Goal: Task Accomplishment & Management: Manage account settings

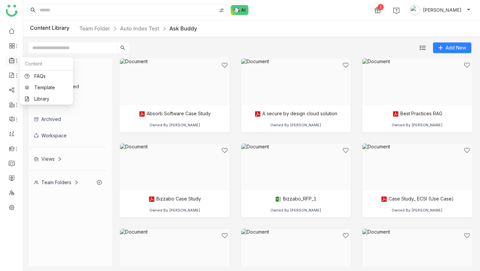
click at [16, 60] on icon at bounding box center [16, 61] width 1 height 4
click at [16, 76] on icon at bounding box center [16, 75] width 5 height 5
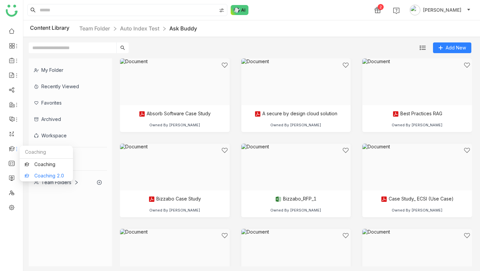
click at [26, 174] on link "Coaching 2.0" at bounding box center [46, 175] width 43 height 5
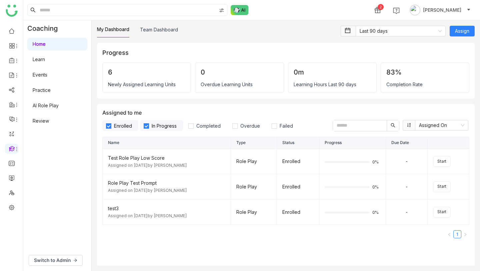
click at [49, 105] on link "AI Role Play" at bounding box center [46, 105] width 26 height 6
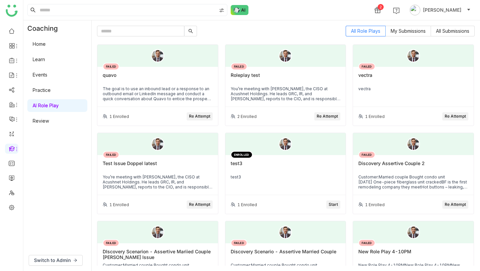
click at [161, 85] on div "FAILED quavo The goal is to use an inbound lead or a response to an outbound em…" at bounding box center [157, 87] width 121 height 40
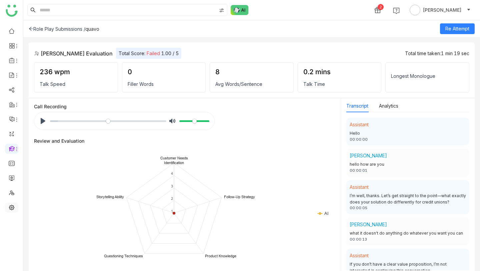
click at [11, 113] on link at bounding box center [12, 207] width 6 height 6
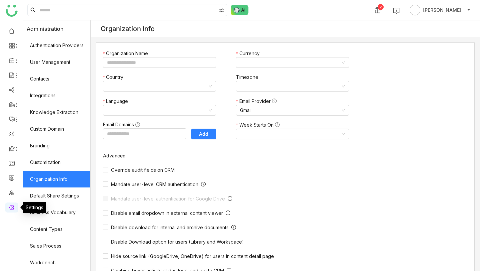
type input "*******"
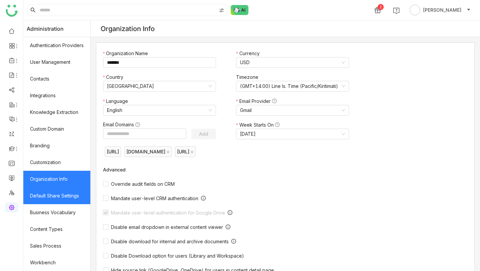
scroll to position [83, 0]
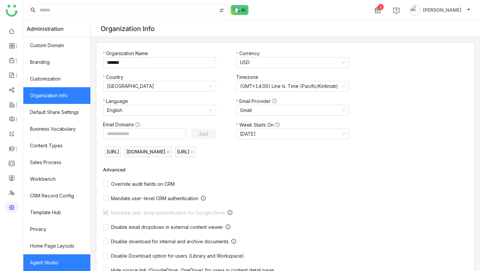
click at [51, 113] on link "Agent Studio" at bounding box center [56, 262] width 67 height 17
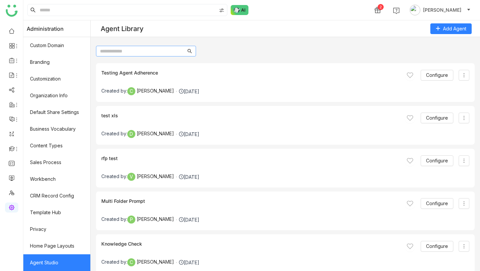
click at [153, 53] on input "text" at bounding box center [143, 50] width 86 height 7
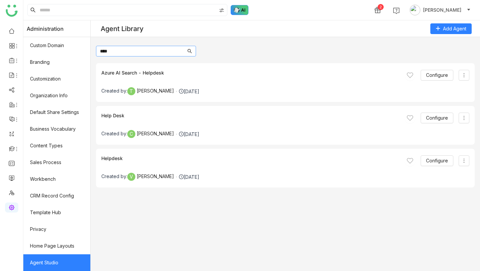
type input "****"
click at [239, 11] on img at bounding box center [240, 10] width 18 height 10
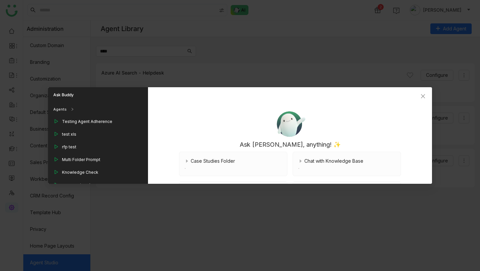
scroll to position [92, 0]
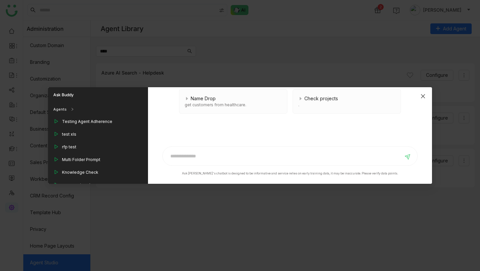
click at [426, 96] on span "Close" at bounding box center [423, 96] width 18 height 18
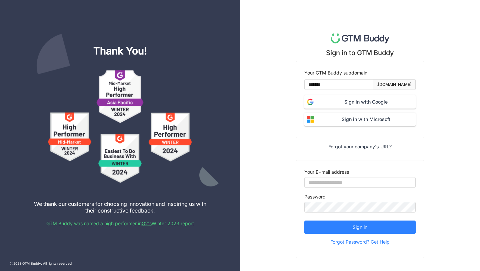
click at [325, 100] on span "Sign in with Google" at bounding box center [366, 101] width 99 height 7
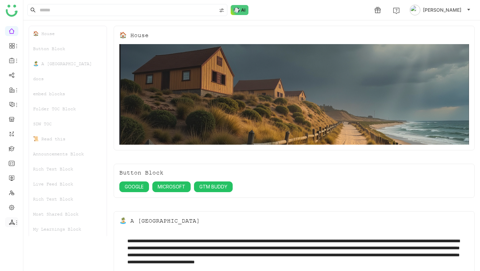
click at [13, 223] on icon at bounding box center [12, 222] width 6 height 6
click at [40, 209] on link "List" at bounding box center [48, 211] width 46 height 5
click at [16, 220] on icon at bounding box center [16, 221] width 5 height 5
click at [38, 232] on link "Configurations" at bounding box center [48, 234] width 46 height 5
click at [36, 232] on link "Configurations" at bounding box center [48, 234] width 46 height 5
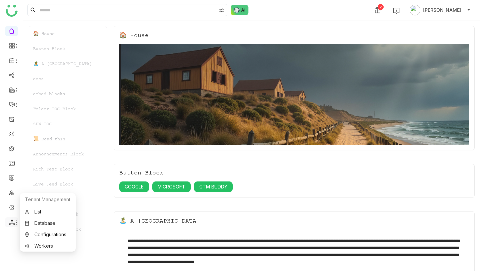
click at [15, 219] on icon at bounding box center [16, 221] width 5 height 5
click at [40, 232] on link "Configurations" at bounding box center [48, 234] width 46 height 5
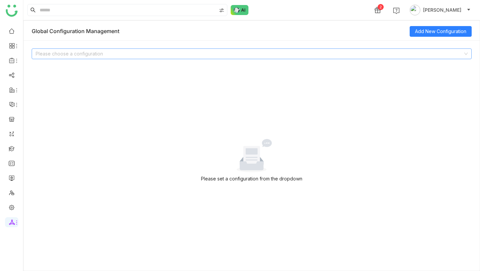
click at [77, 53] on input at bounding box center [250, 54] width 428 height 10
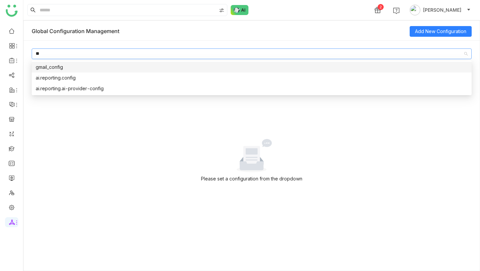
type input "*"
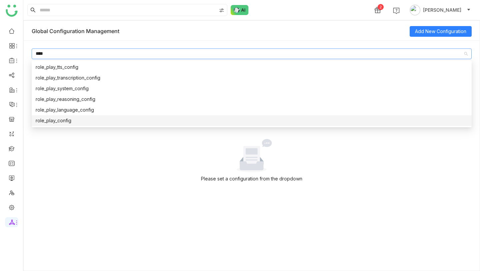
type input "****"
click at [70, 118] on div "role_play_config" at bounding box center [252, 120] width 432 height 7
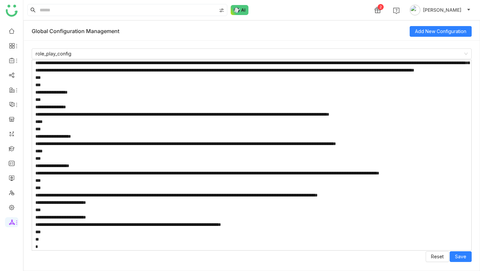
scroll to position [118, 0]
click at [65, 194] on textarea at bounding box center [252, 155] width 440 height 190
drag, startPoint x: 89, startPoint y: 194, endPoint x: 421, endPoint y: 194, distance: 331.5
click at [421, 194] on textarea at bounding box center [252, 155] width 440 height 190
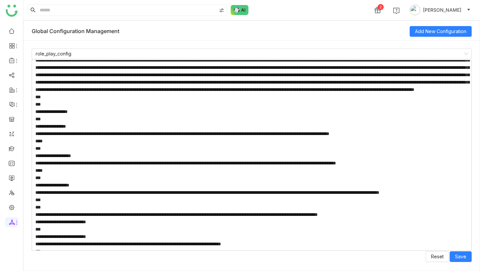
scroll to position [0, 0]
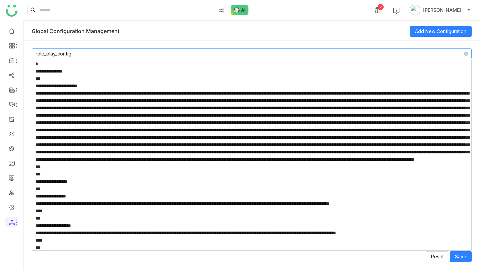
click at [79, 54] on nz-select-item "role_play_config" at bounding box center [252, 54] width 432 height 10
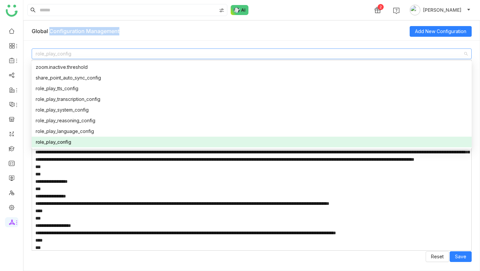
drag, startPoint x: 50, startPoint y: 32, endPoint x: 140, endPoint y: 34, distance: 90.1
click at [141, 34] on div "Global Configuration Management" at bounding box center [221, 31] width 378 height 19
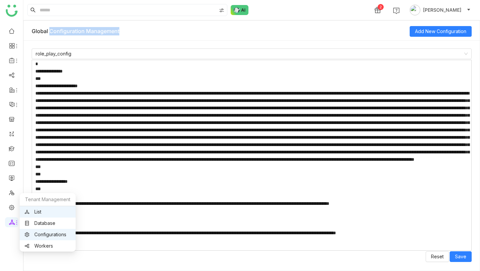
click at [40, 211] on link "List" at bounding box center [48, 211] width 46 height 5
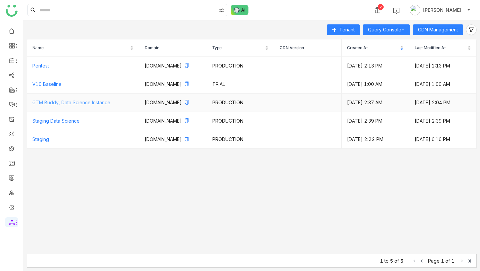
click at [79, 105] on link "GTM Buddy, Data Science Instance" at bounding box center [71, 102] width 78 height 6
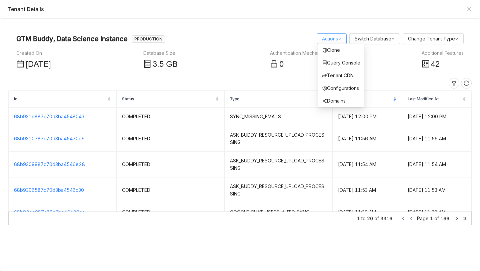
click at [338, 40] on link "Actions" at bounding box center [331, 39] width 19 height 6
click at [344, 90] on link "Configurations" at bounding box center [341, 88] width 37 height 6
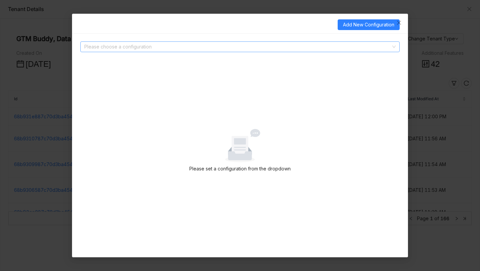
click at [139, 48] on input at bounding box center [237, 47] width 307 height 10
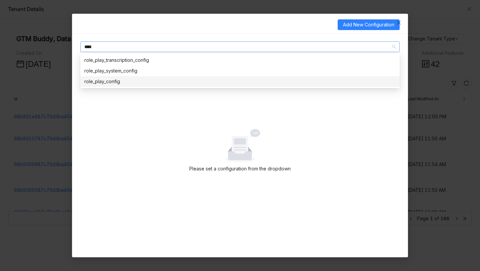
type input "****"
click at [125, 80] on div "role_play_config" at bounding box center [240, 81] width 312 height 7
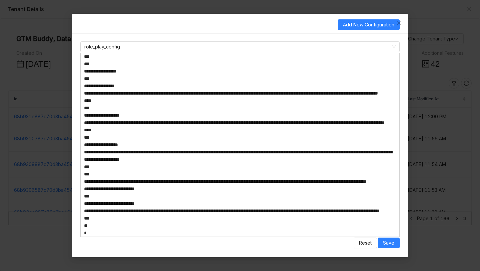
scroll to position [198, 0]
click at [366, 243] on span "Reset" at bounding box center [365, 242] width 13 height 7
click at [400, 22] on icon "Close" at bounding box center [399, 22] width 5 height 5
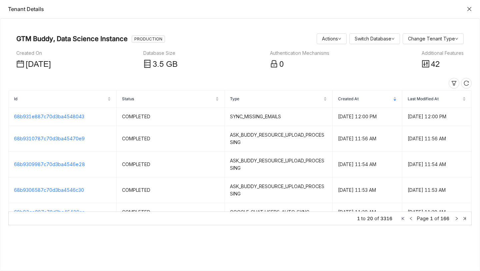
click at [472, 8] on icon "Close" at bounding box center [469, 8] width 5 height 5
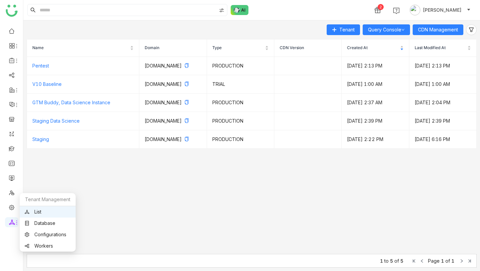
click at [49, 213] on link "List" at bounding box center [48, 211] width 46 height 5
click at [64, 105] on link "GTM Buddy, Data Science Instance" at bounding box center [71, 102] width 78 height 6
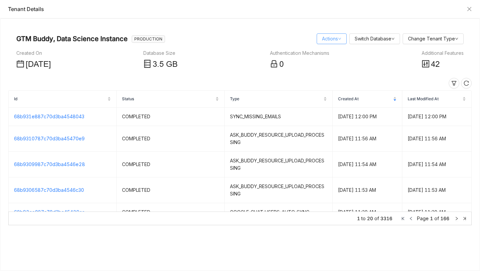
click at [322, 37] on link "Actions" at bounding box center [331, 39] width 19 height 6
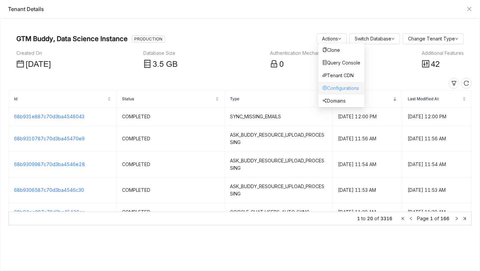
click at [333, 85] on link "Configurations" at bounding box center [341, 88] width 37 height 6
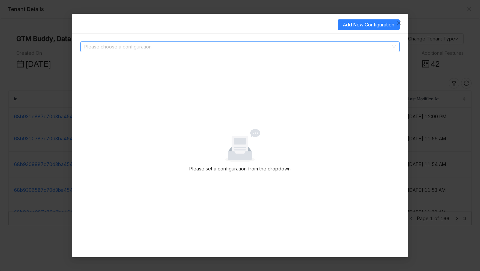
click at [153, 48] on input at bounding box center [237, 47] width 307 height 10
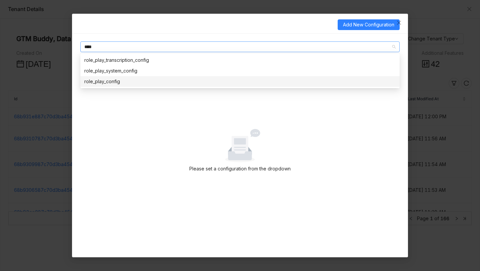
type input "****"
click at [129, 80] on div "role_play_config" at bounding box center [240, 81] width 312 height 7
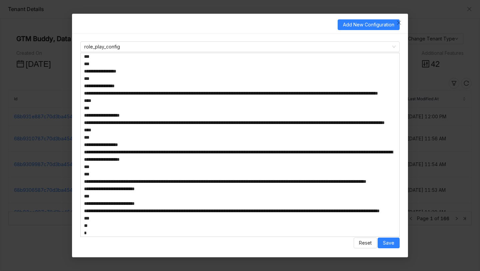
click at [107, 168] on textarea at bounding box center [240, 145] width 320 height 184
click at [155, 195] on textarea at bounding box center [240, 145] width 320 height 184
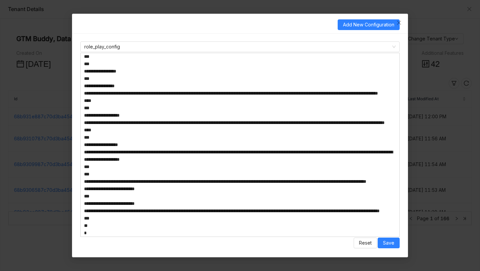
click at [114, 87] on textarea at bounding box center [240, 145] width 320 height 184
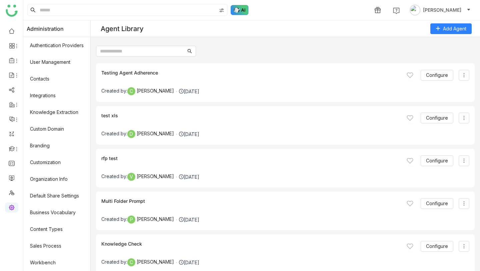
click at [240, 14] on img at bounding box center [240, 10] width 18 height 10
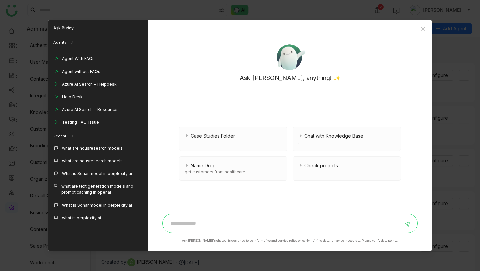
scroll to position [637, 0]
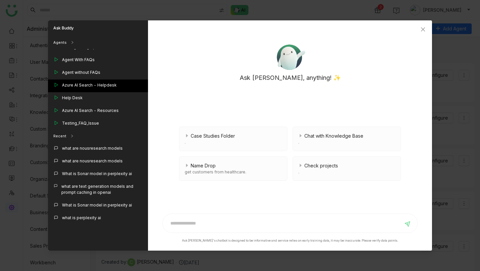
click at [82, 82] on div "Azure AI Search - Helpdesk" at bounding box center [89, 85] width 55 height 6
